Goal: Find specific page/section: Find specific page/section

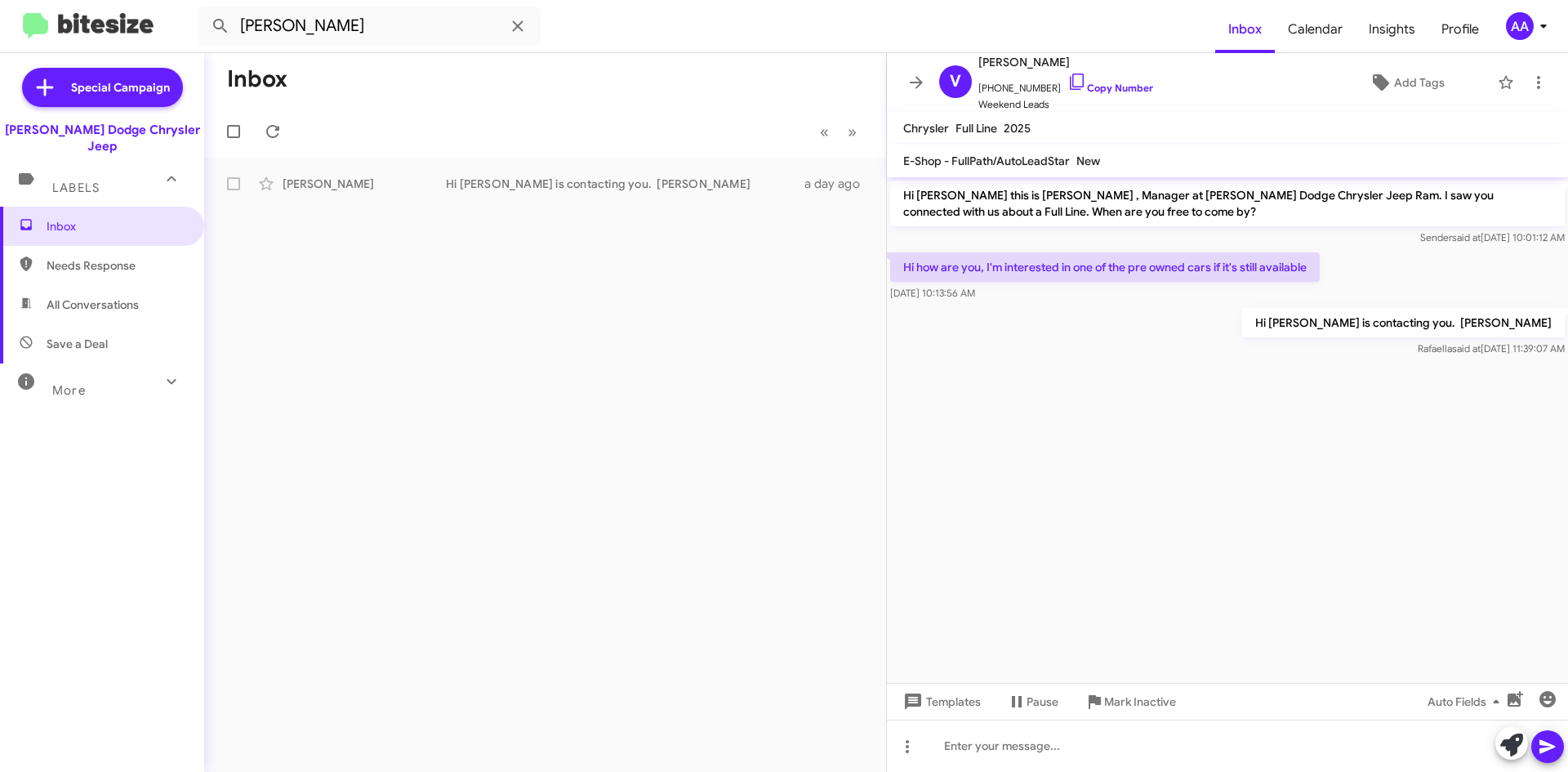
click at [914, 74] on icon at bounding box center [917, 83] width 19 height 19
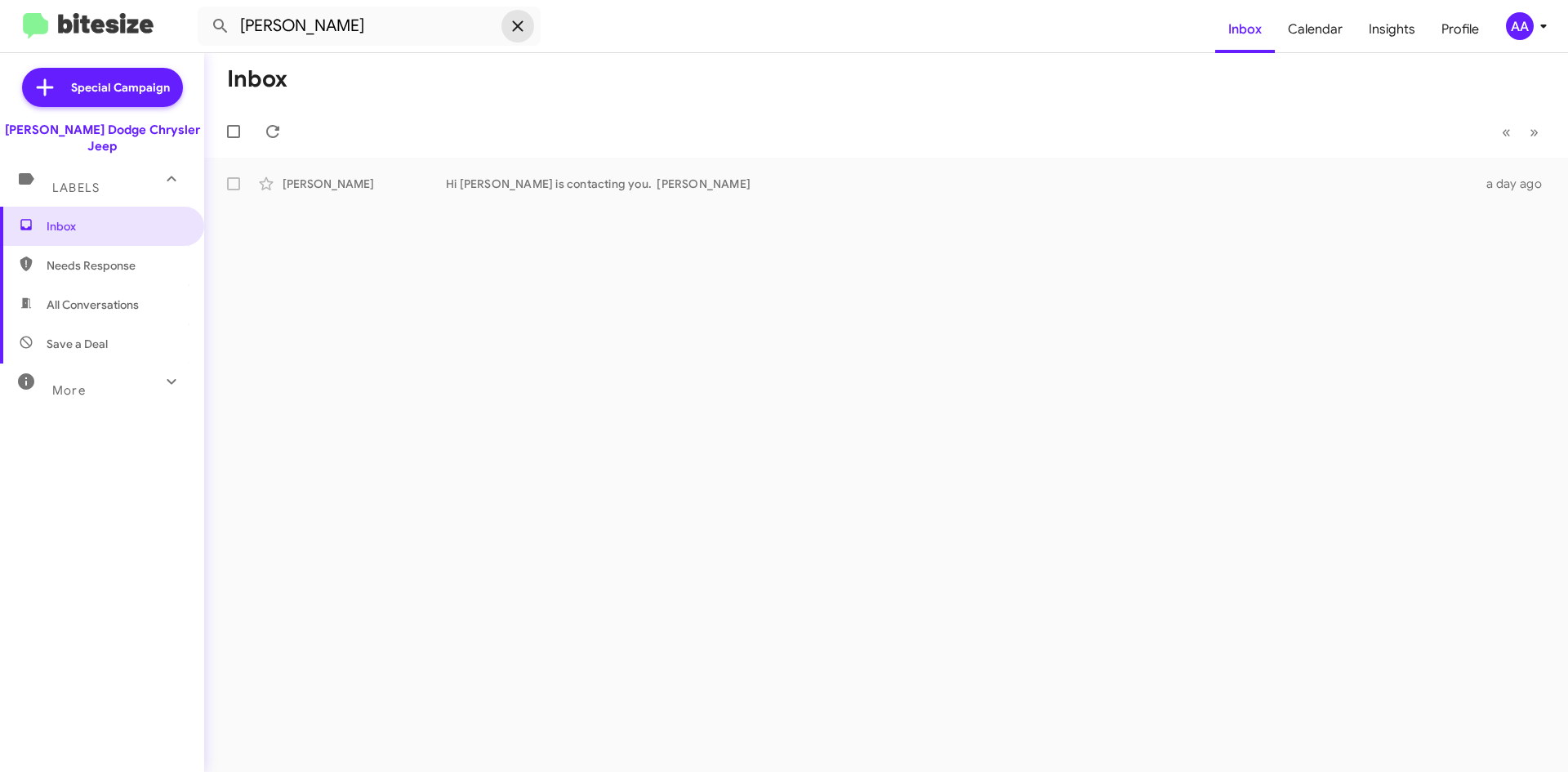
click at [522, 25] on icon at bounding box center [518, 26] width 19 height 19
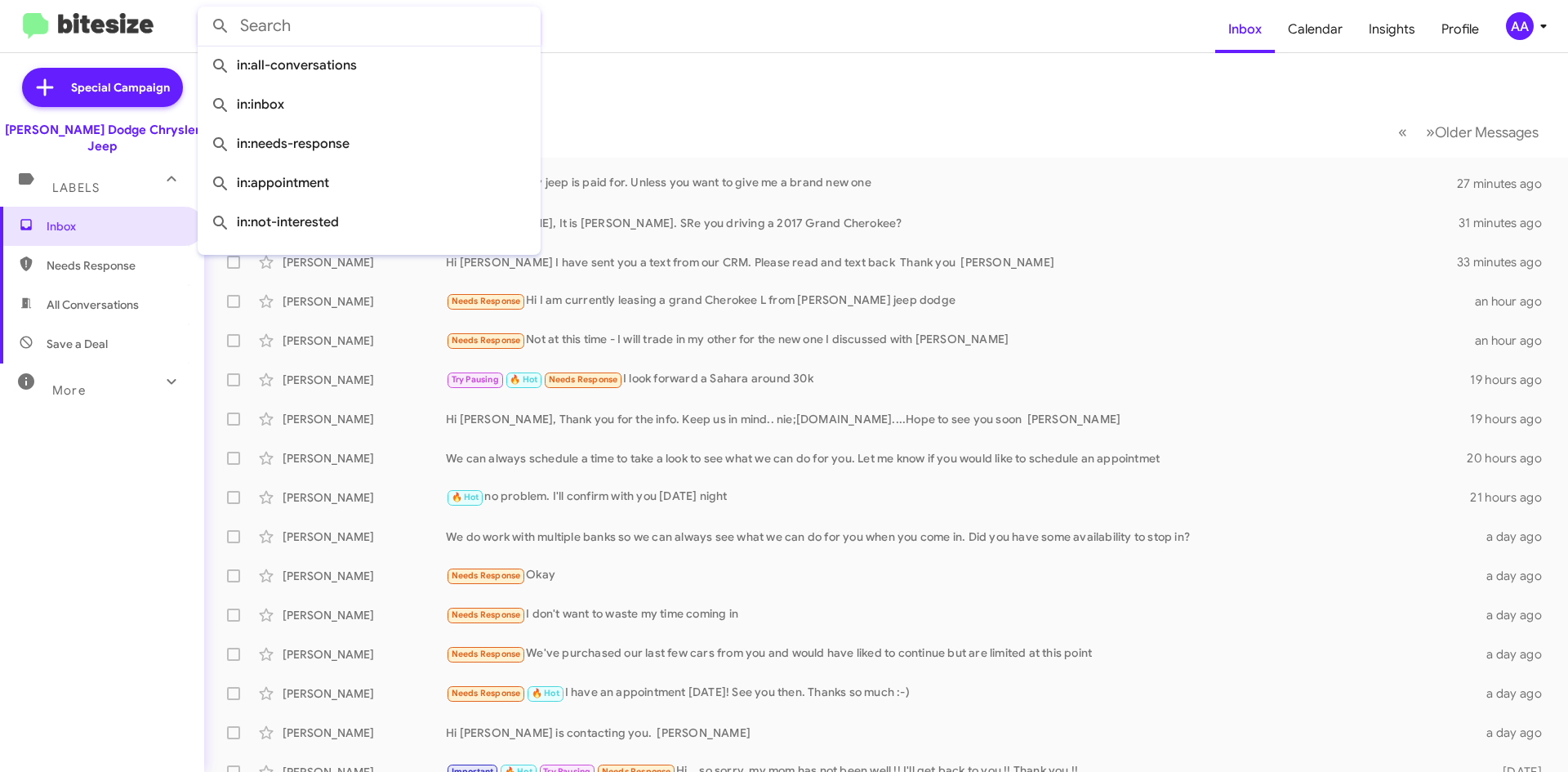
click at [833, 41] on form at bounding box center [706, 26] width 1018 height 39
